Goal: Task Accomplishment & Management: Use online tool/utility

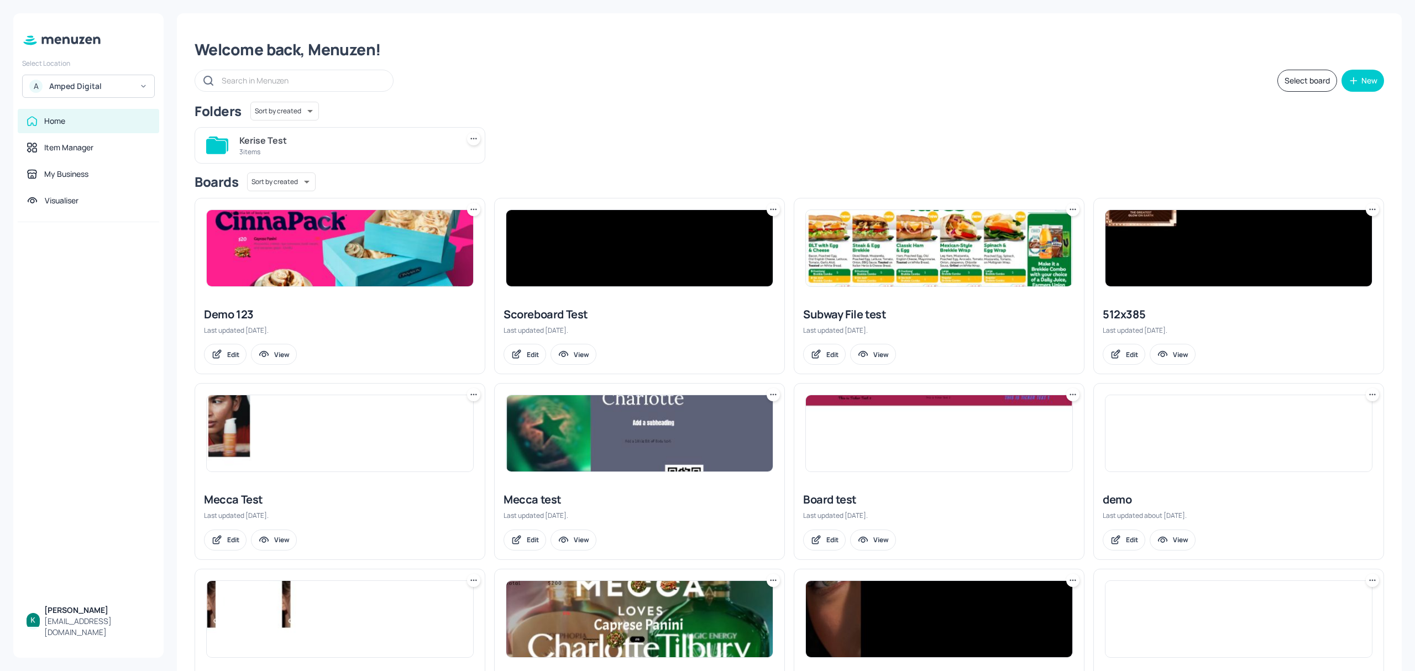
click at [67, 93] on div "A Amped Digital" at bounding box center [88, 86] width 133 height 23
click at [81, 109] on div "Subway AU/[GEOGRAPHIC_DATA]" at bounding box center [98, 113] width 96 height 13
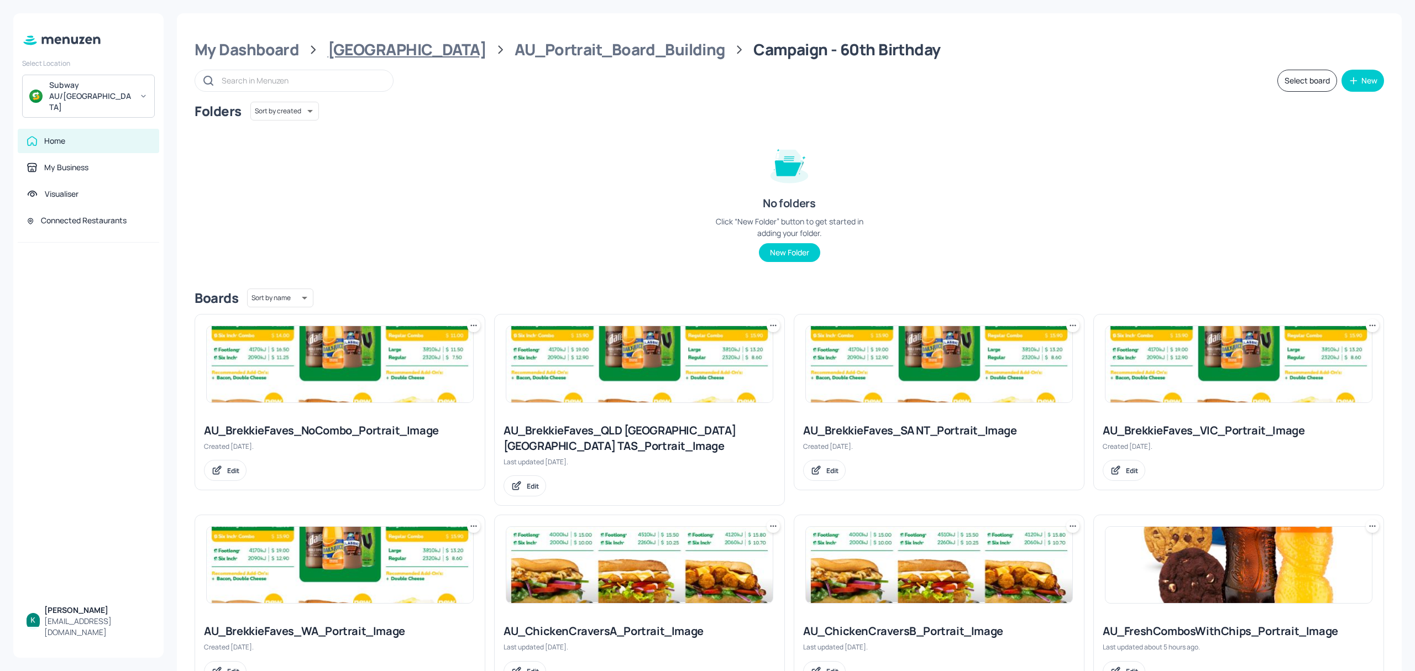
click at [379, 48] on div "[GEOGRAPHIC_DATA]" at bounding box center [407, 50] width 159 height 20
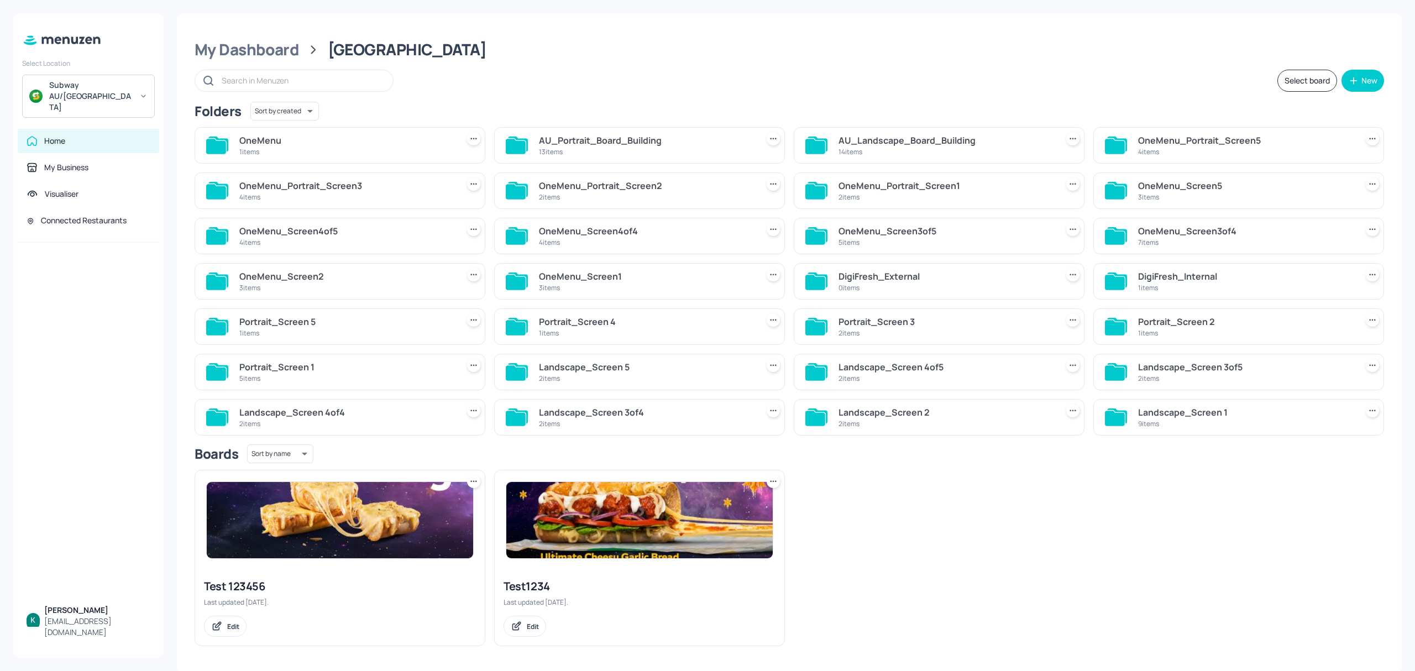
click at [914, 140] on div "AU_Landscape_Board_Building" at bounding box center [945, 140] width 214 height 13
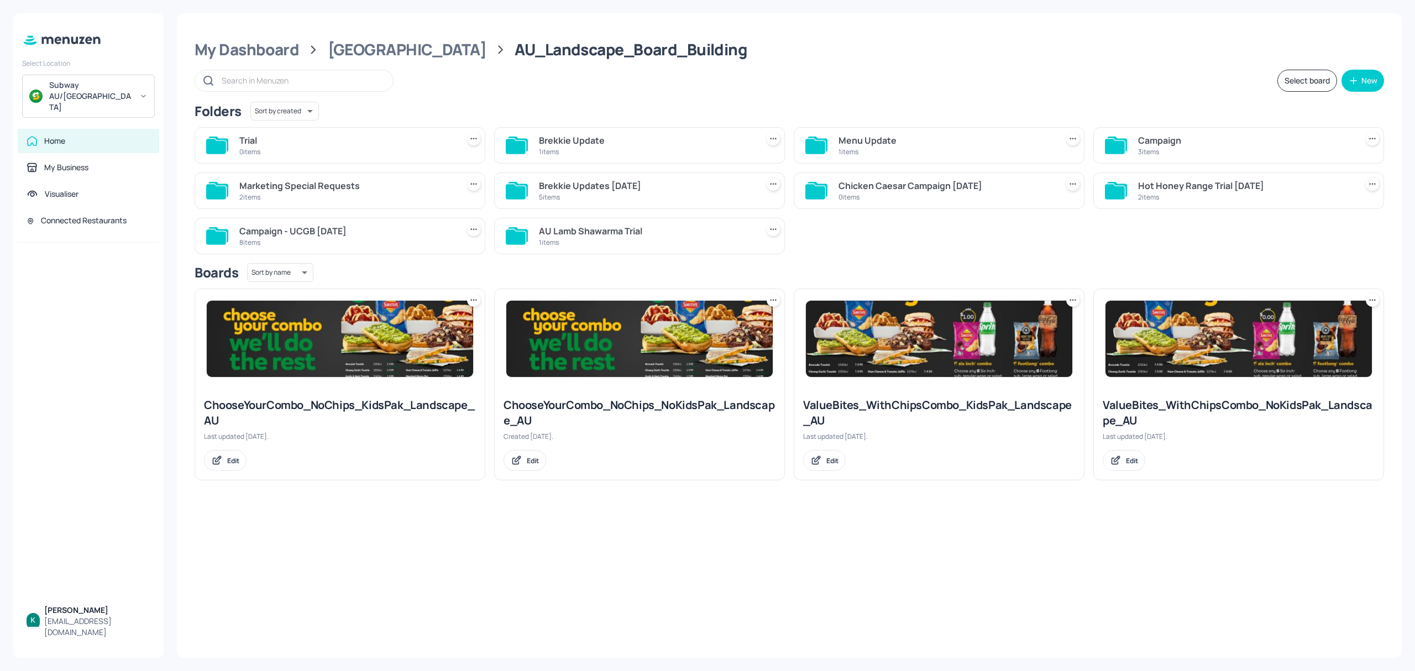
click at [1172, 138] on div "Campaign" at bounding box center [1245, 140] width 214 height 13
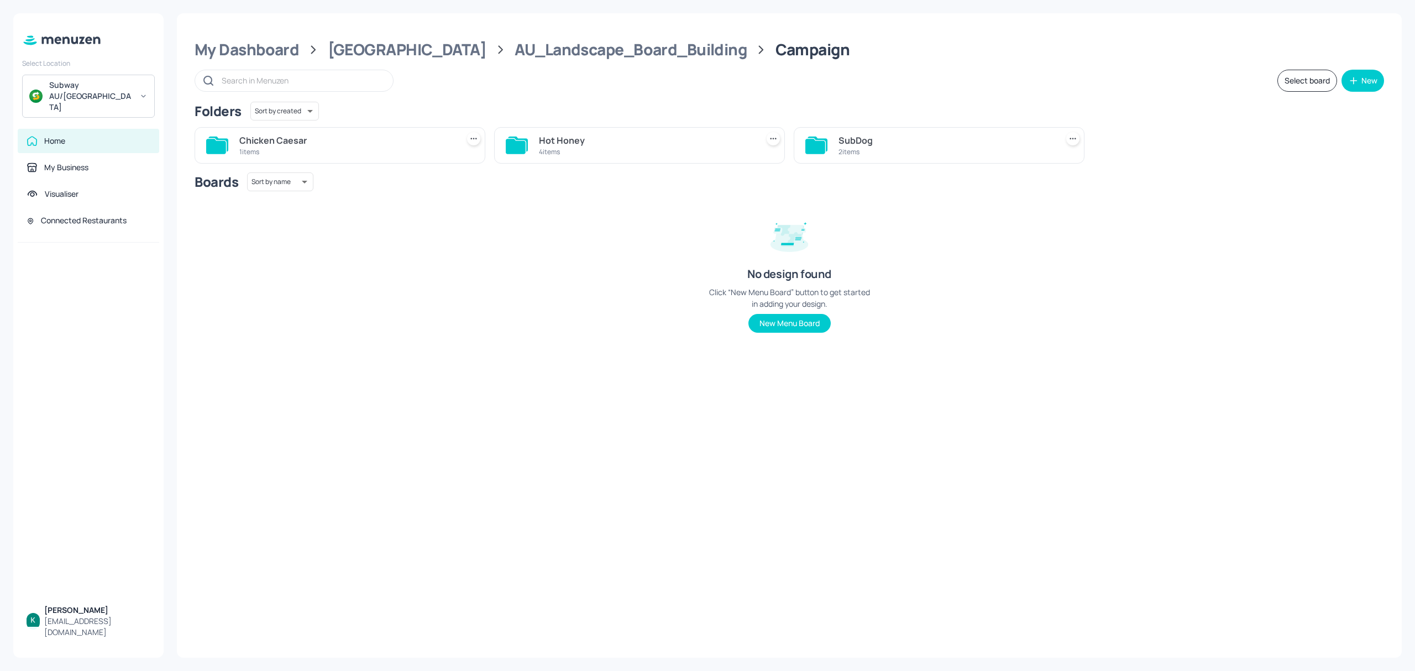
click at [611, 141] on div "Hot Honey" at bounding box center [646, 140] width 214 height 13
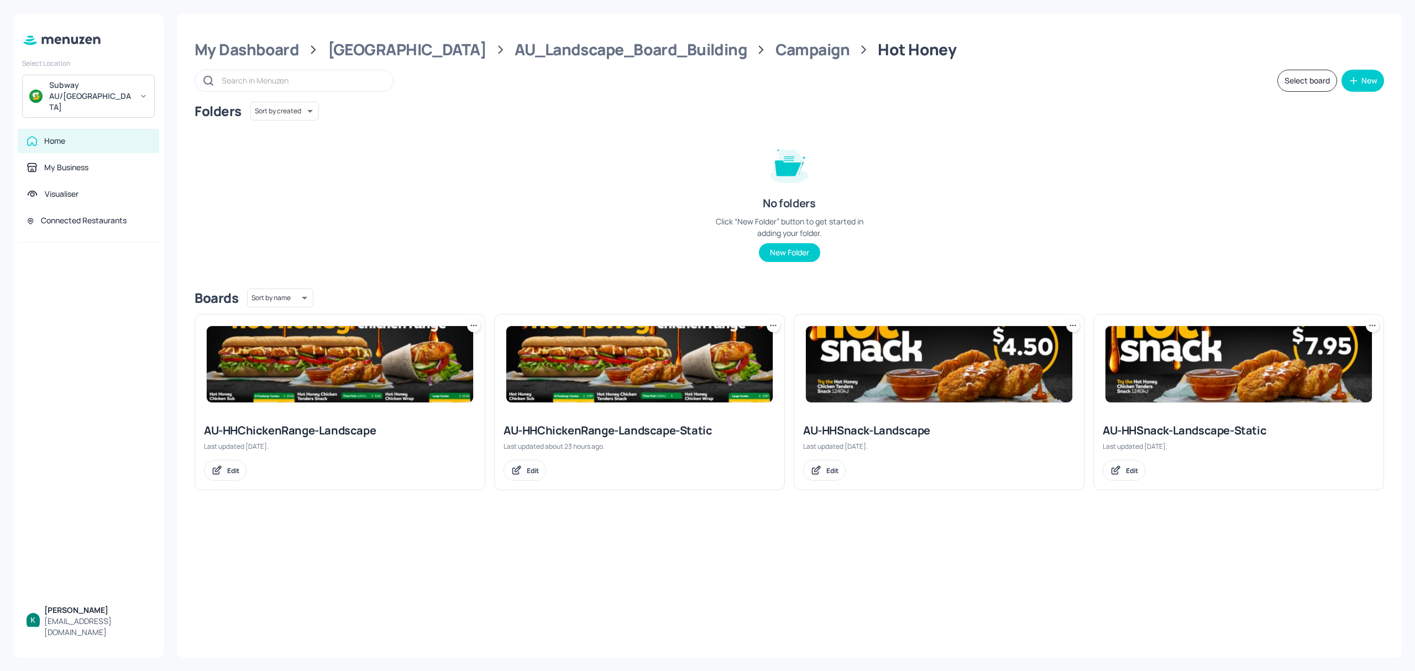
click at [631, 429] on div "AU-HHChickenRange-Landscape-Static" at bounding box center [639, 430] width 272 height 15
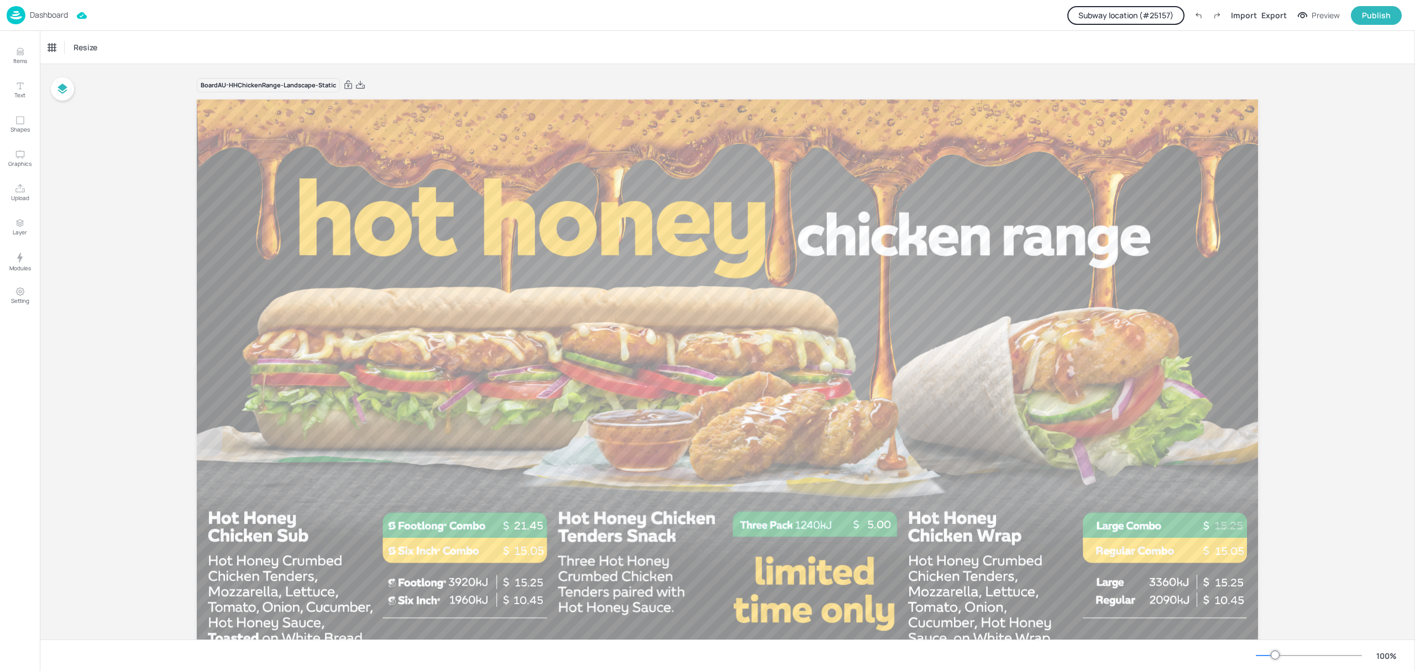
click at [1163, 15] on button "Subway location (# 25157 )" at bounding box center [1125, 15] width 117 height 19
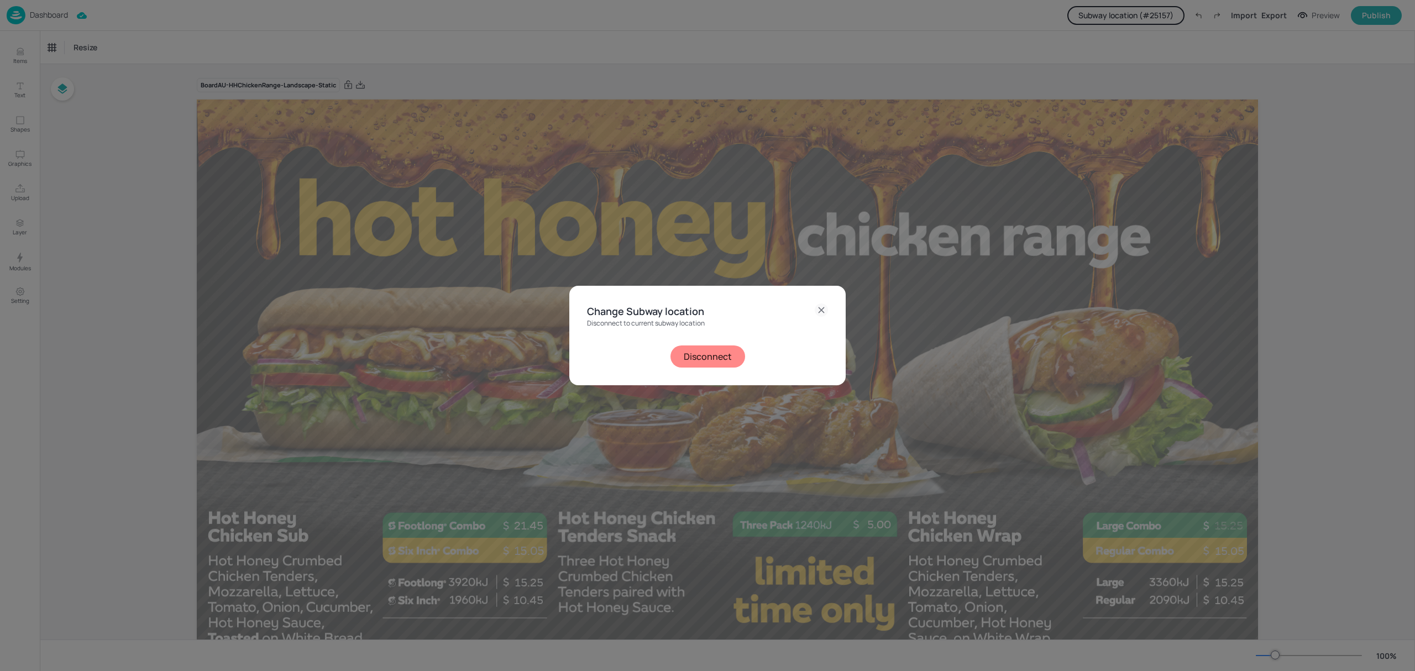
click at [702, 353] on button "Disconnect" at bounding box center [707, 356] width 75 height 22
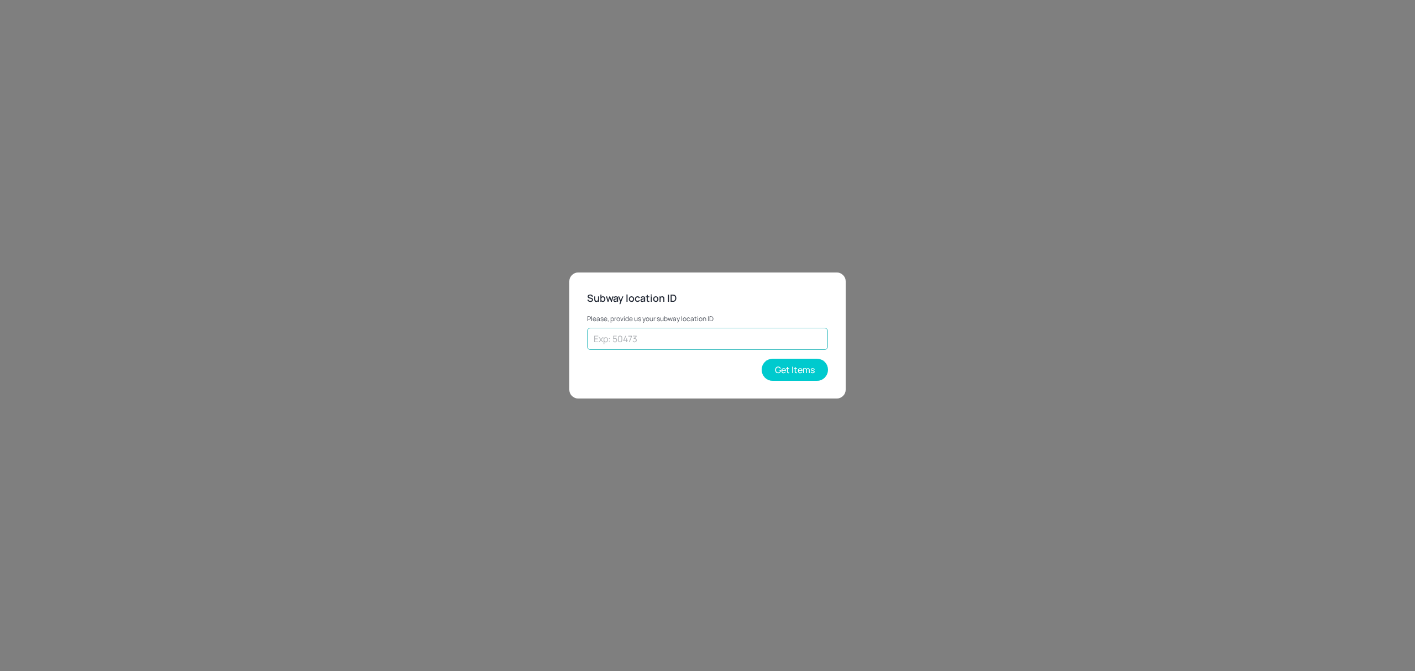
click at [724, 347] on input "text" at bounding box center [707, 339] width 241 height 22
type input "35478"
click at [774, 367] on button "Get Items" at bounding box center [795, 370] width 66 height 22
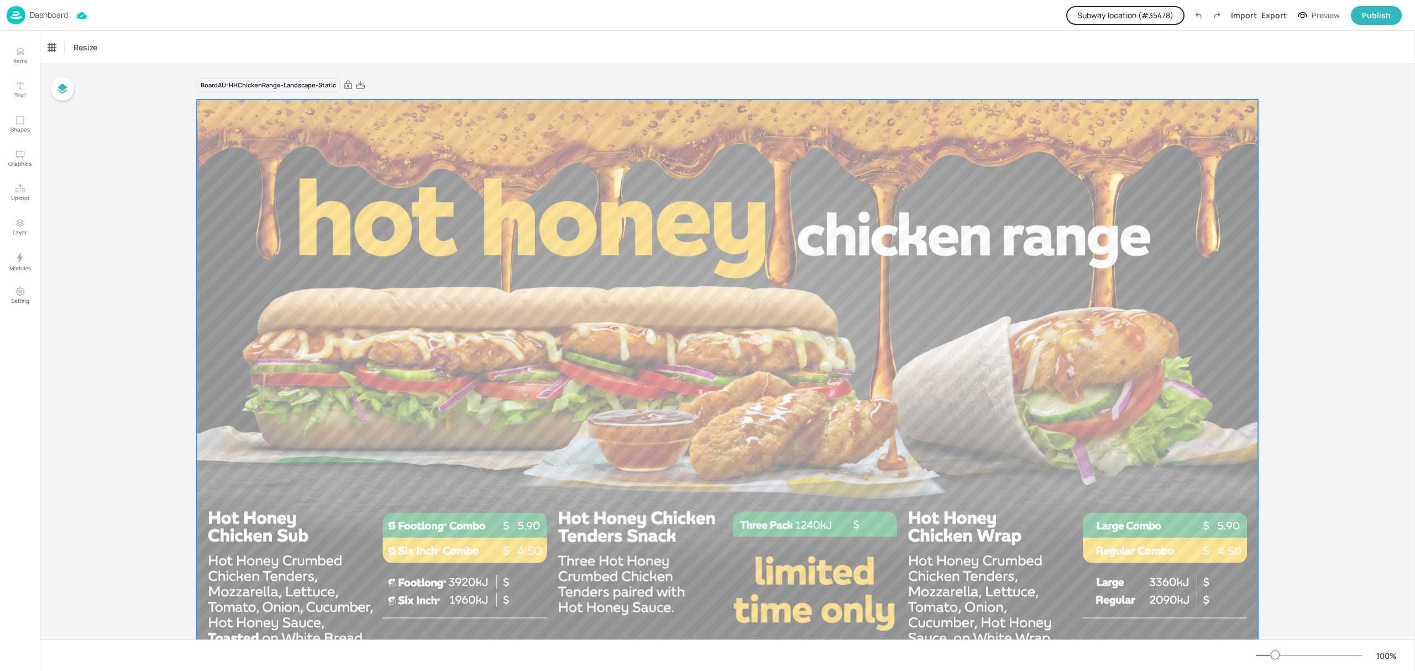
scroll to position [85, 0]
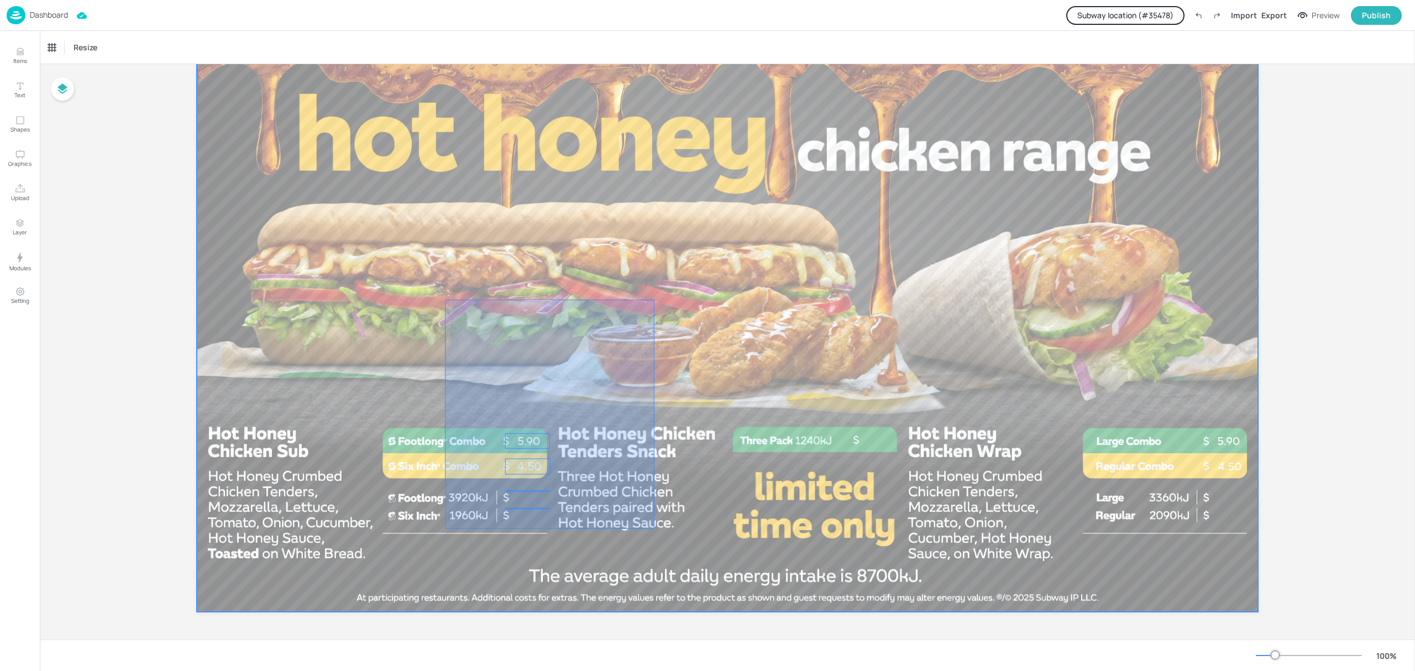
drag, startPoint x: 474, startPoint y: 343, endPoint x: 654, endPoint y: 529, distance: 259.1
click at [654, 529] on div at bounding box center [727, 313] width 1061 height 597
